Goal: Task Accomplishment & Management: Manage account settings

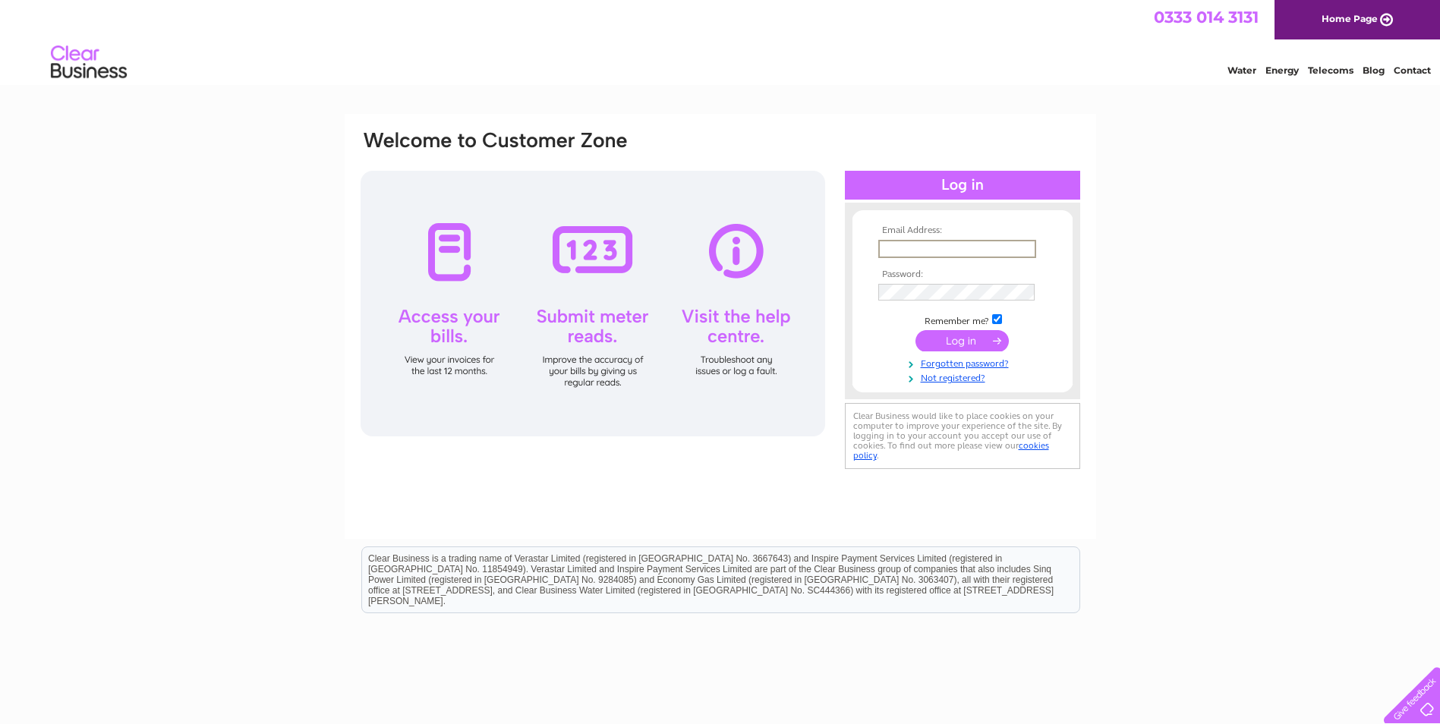
click at [901, 241] on input "text" at bounding box center [957, 249] width 158 height 18
type input "[EMAIL_ADDRESS][DOMAIN_NAME]"
click at [968, 340] on input "submit" at bounding box center [961, 340] width 93 height 21
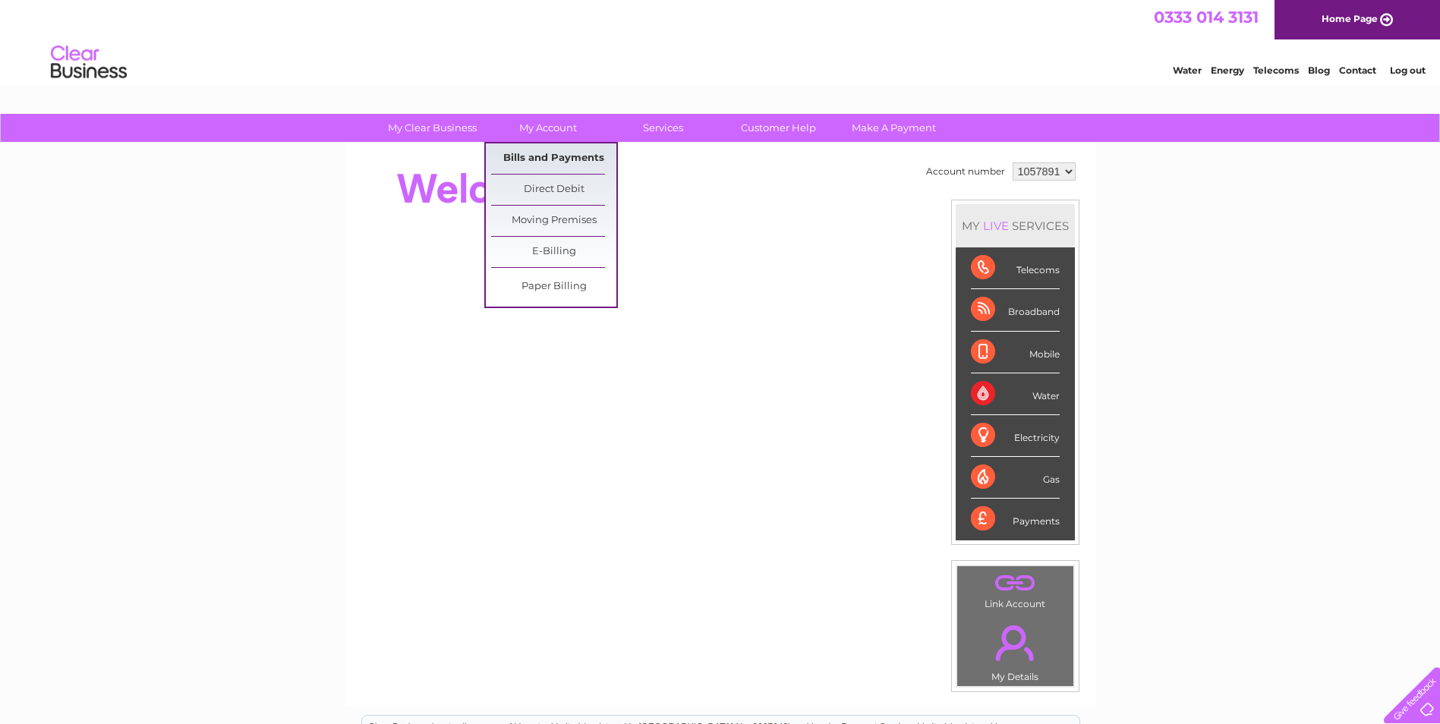
click at [551, 159] on link "Bills and Payments" at bounding box center [553, 158] width 125 height 30
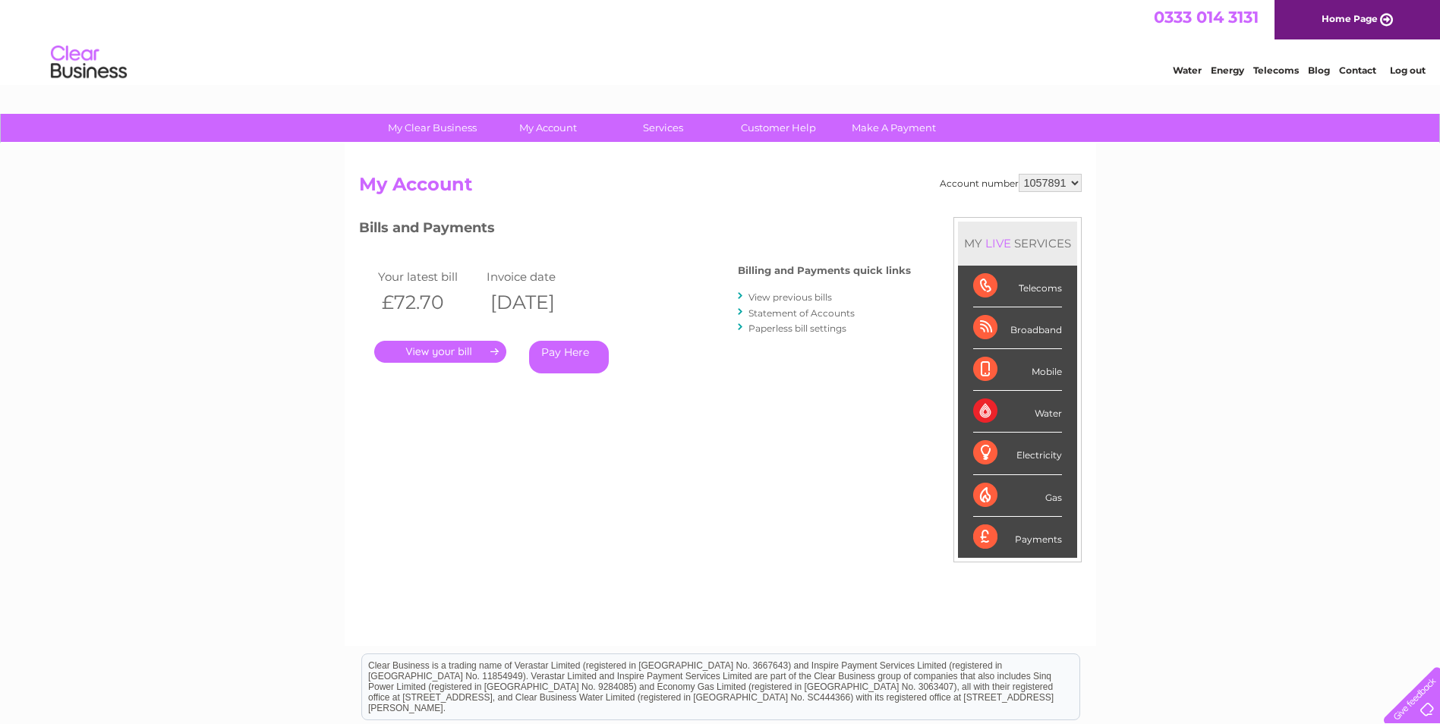
click at [449, 351] on link "." at bounding box center [440, 352] width 132 height 22
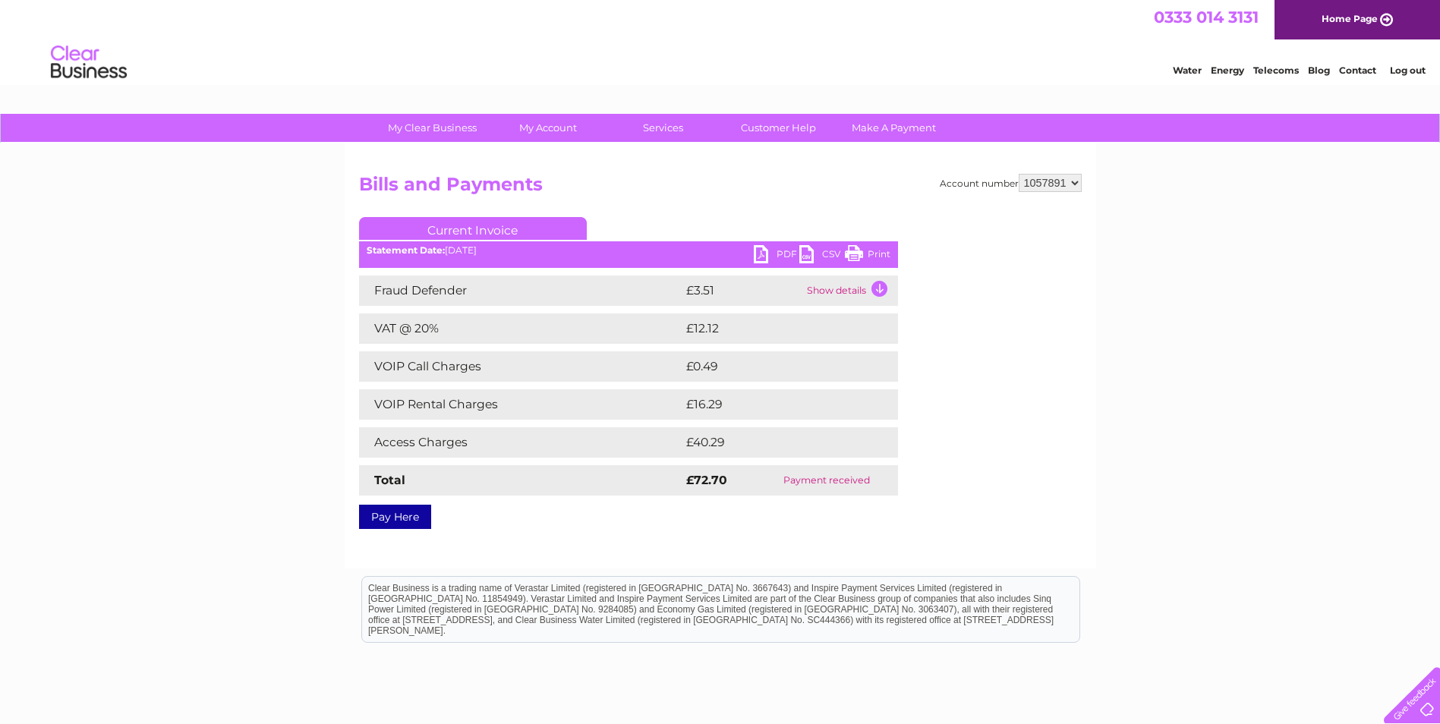
click at [785, 253] on link "PDF" at bounding box center [777, 256] width 46 height 22
